Goal: Information Seeking & Learning: Find specific fact

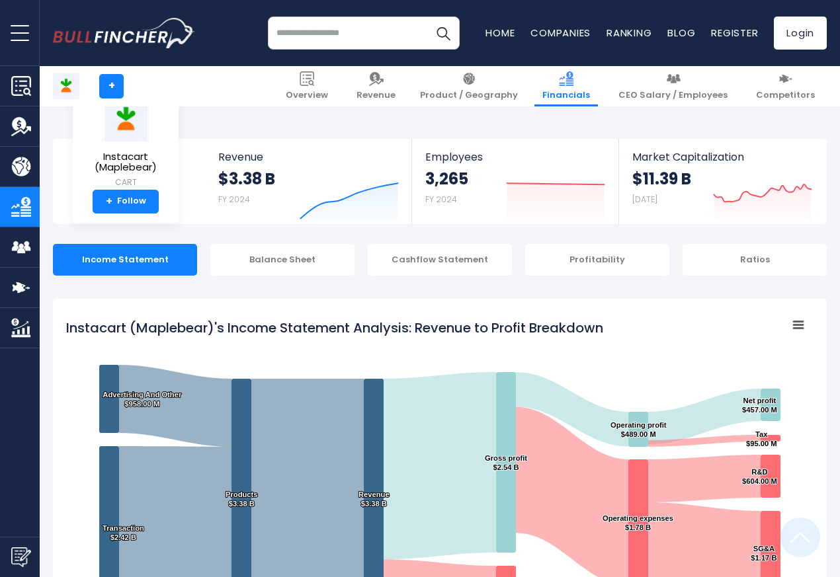
scroll to position [715, 0]
